Goal: Information Seeking & Learning: Learn about a topic

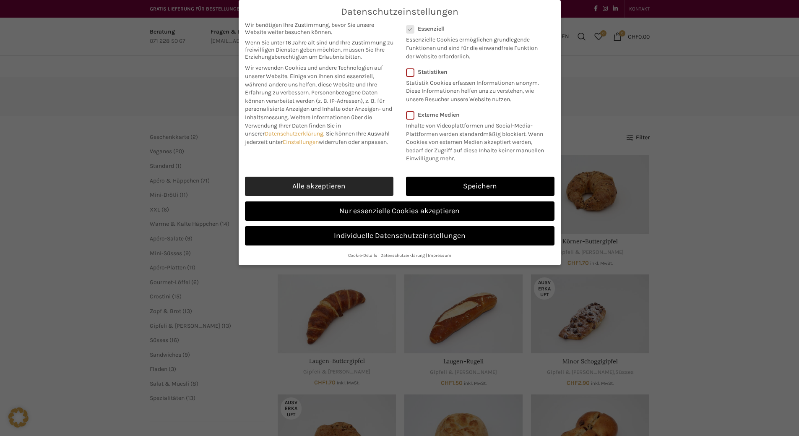
click at [358, 196] on link "Alle akzeptieren" at bounding box center [319, 186] width 148 height 19
checkbox input "true"
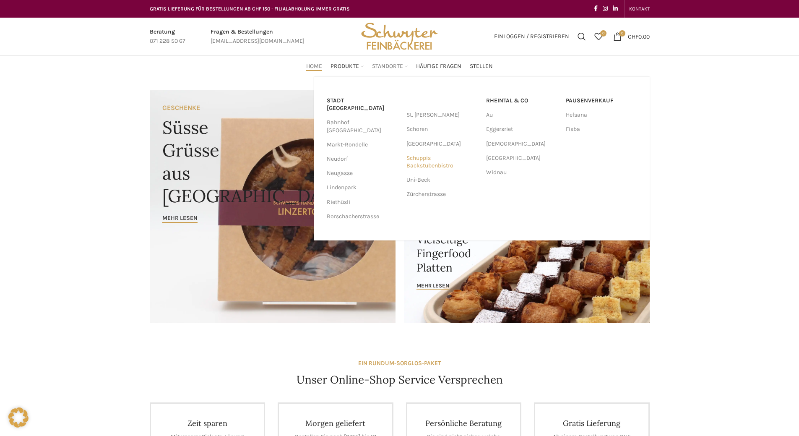
click at [417, 163] on link "Schuppis Backstubenbistro" at bounding box center [441, 162] width 71 height 22
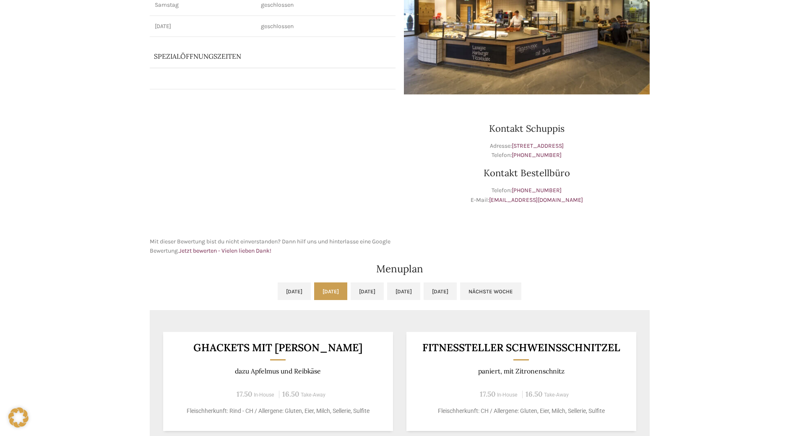
scroll to position [210, 0]
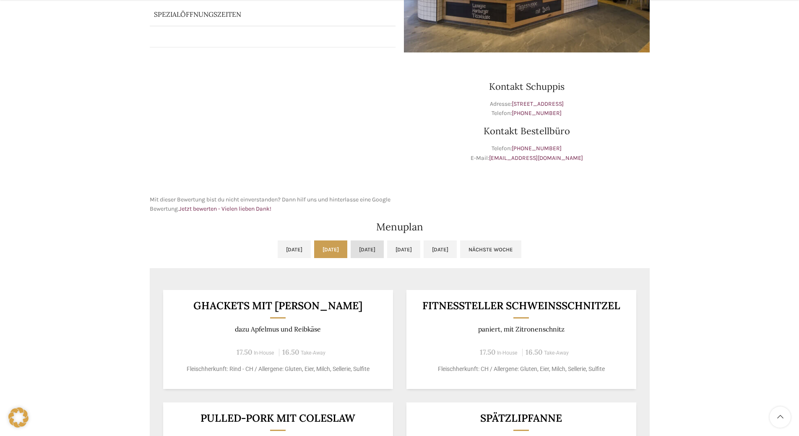
click at [367, 246] on link "[DATE]" at bounding box center [367, 249] width 33 height 18
click at [418, 247] on link "[DATE]" at bounding box center [403, 249] width 33 height 18
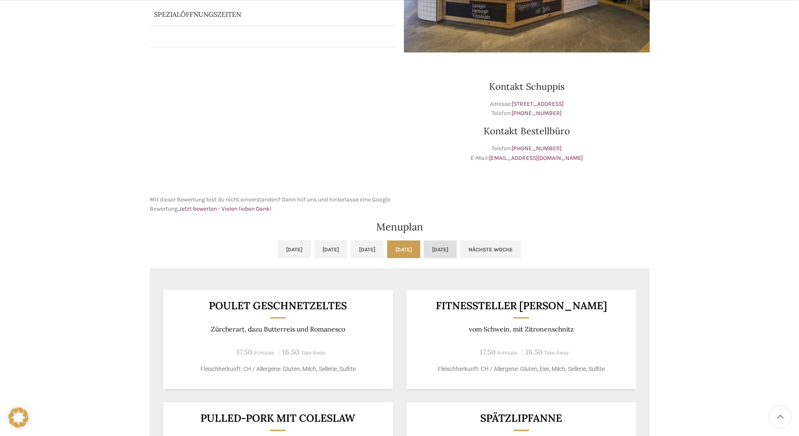
click at [457, 246] on link "[DATE]" at bounding box center [440, 249] width 33 height 18
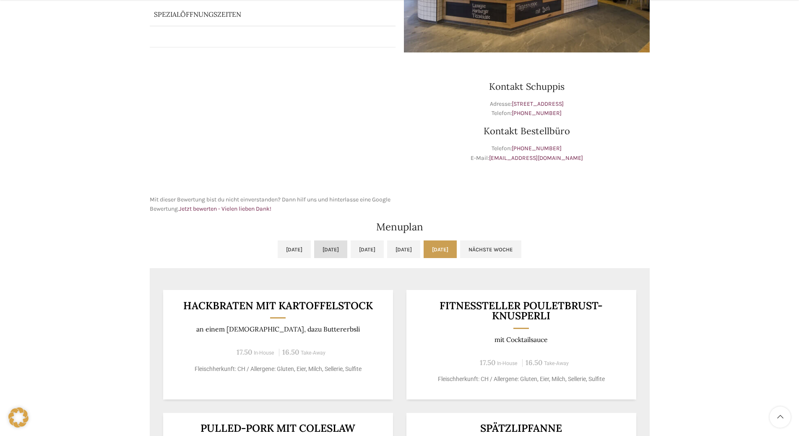
click at [314, 248] on link "[DATE]" at bounding box center [330, 249] width 33 height 18
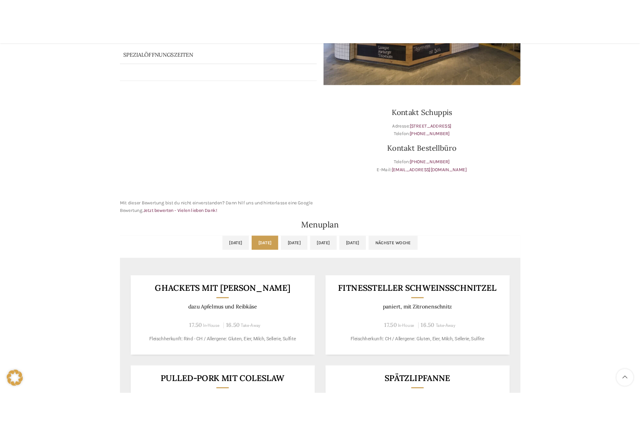
scroll to position [0, 0]
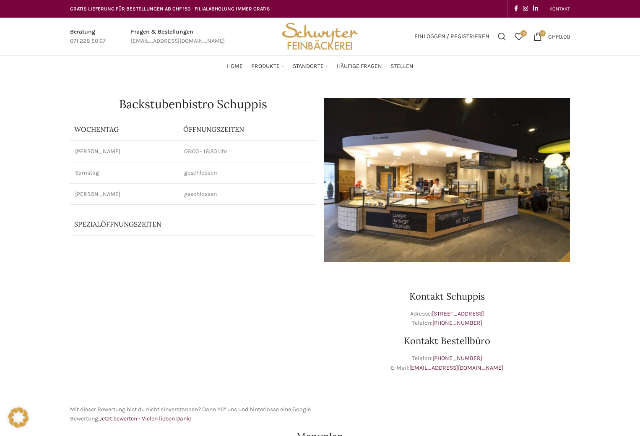
scroll to position [168, 0]
